Goal: Task Accomplishment & Management: Use online tool/utility

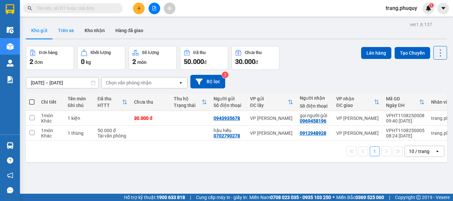
click at [63, 32] on button "Trên xe" at bounding box center [66, 31] width 27 height 16
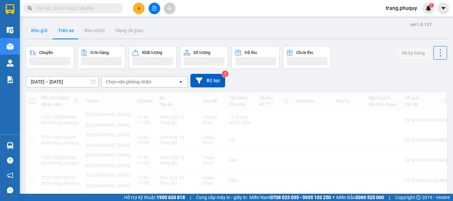
click at [38, 32] on button "Kho gửi" at bounding box center [39, 31] width 27 height 16
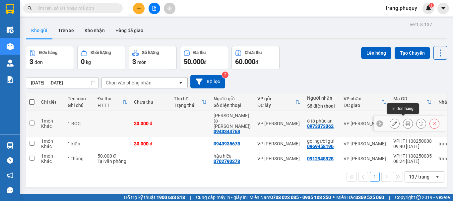
click at [403, 124] on button at bounding box center [407, 124] width 9 height 12
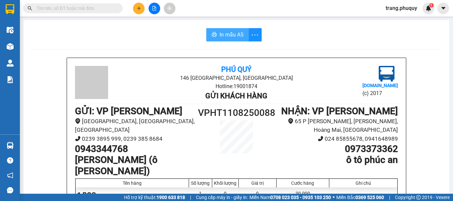
click at [237, 40] on button "In mẫu A5" at bounding box center [227, 34] width 42 height 13
